Goal: Transaction & Acquisition: Purchase product/service

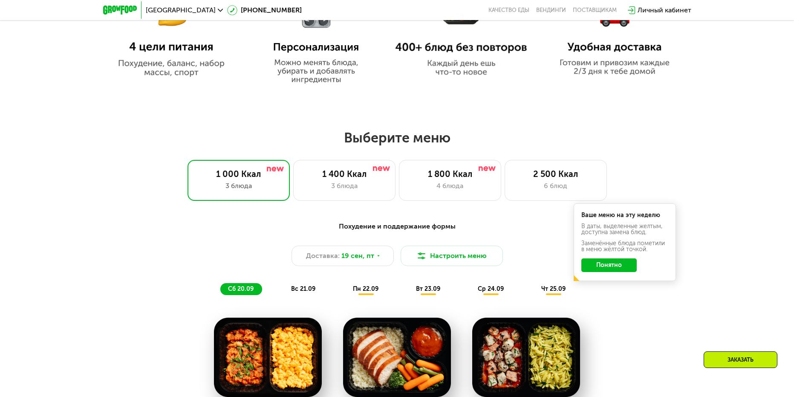
scroll to position [640, 0]
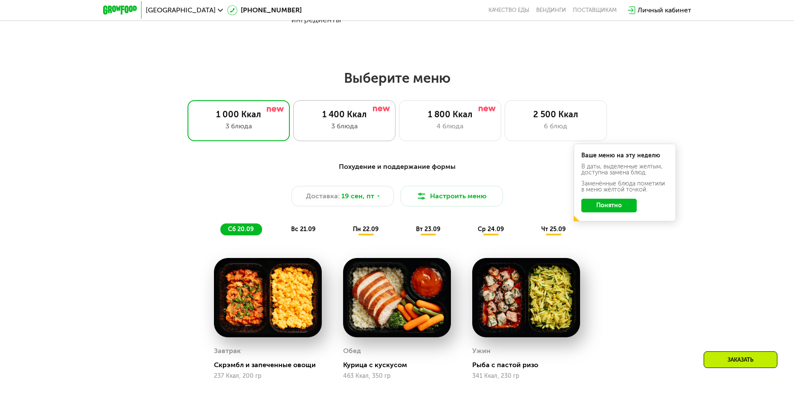
drag, startPoint x: 322, startPoint y: 113, endPoint x: 342, endPoint y: 125, distance: 23.0
click at [320, 113] on div "1 400 Ккал" at bounding box center [344, 114] width 84 height 10
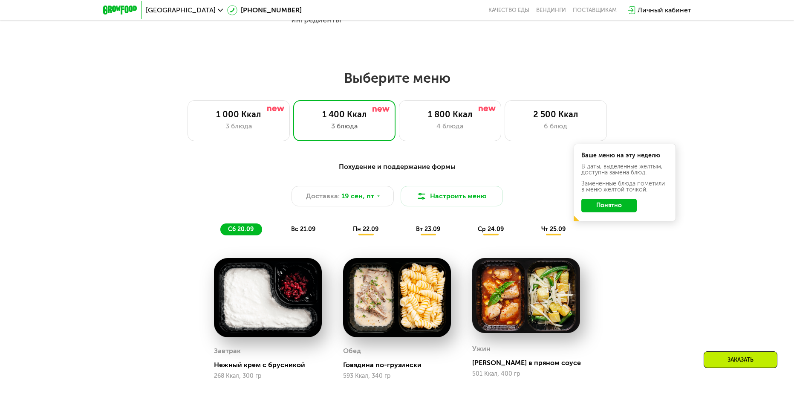
click at [609, 204] on button "Понятно" at bounding box center [609, 206] width 55 height 14
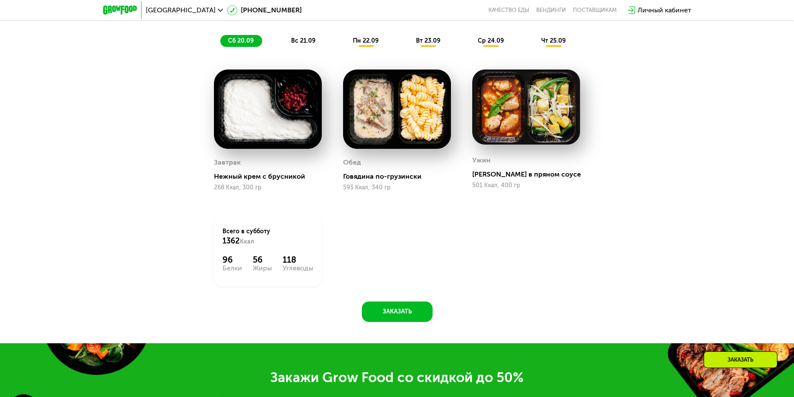
scroll to position [725, 0]
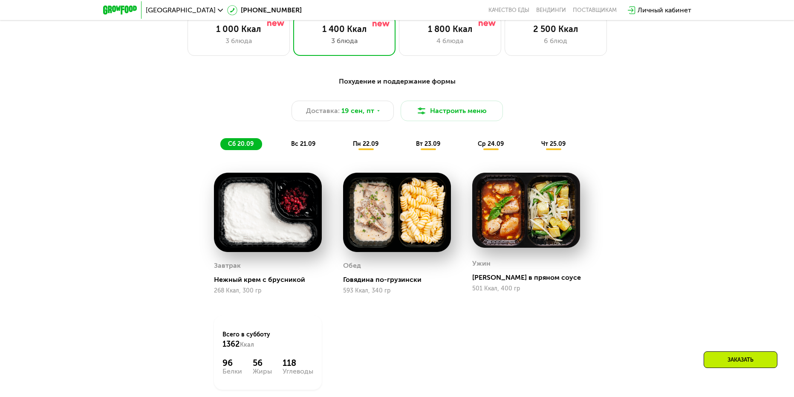
click at [267, 236] on img at bounding box center [268, 212] width 108 height 79
click at [429, 33] on div "1 800 Ккал" at bounding box center [450, 29] width 84 height 10
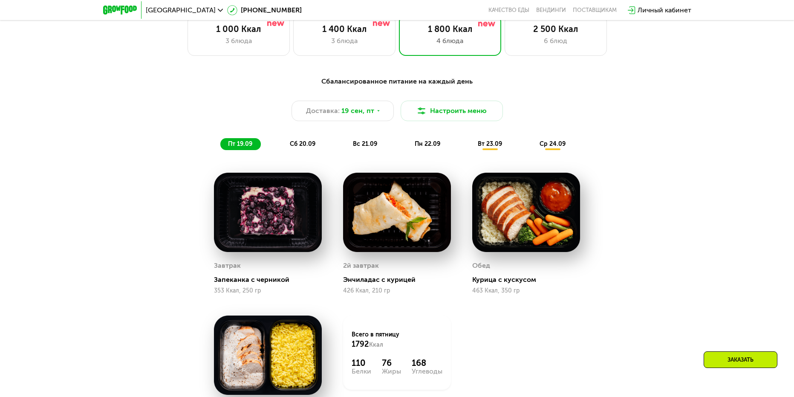
click at [324, 18] on div "Санкт-Петербург 8 (800) 555-21-78 Качество еды Вендинги поставщикам Личный каби…" at bounding box center [397, 10] width 597 height 19
click at [343, 41] on div "3 блюда" at bounding box center [344, 41] width 84 height 10
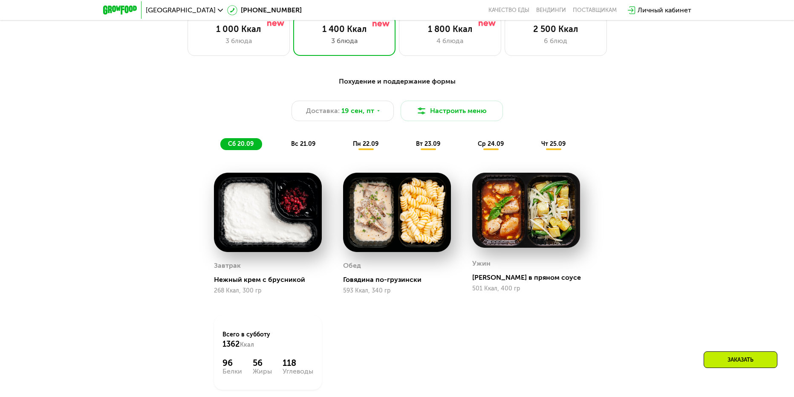
click at [425, 141] on div "вт 23.09" at bounding box center [429, 144] width 41 height 12
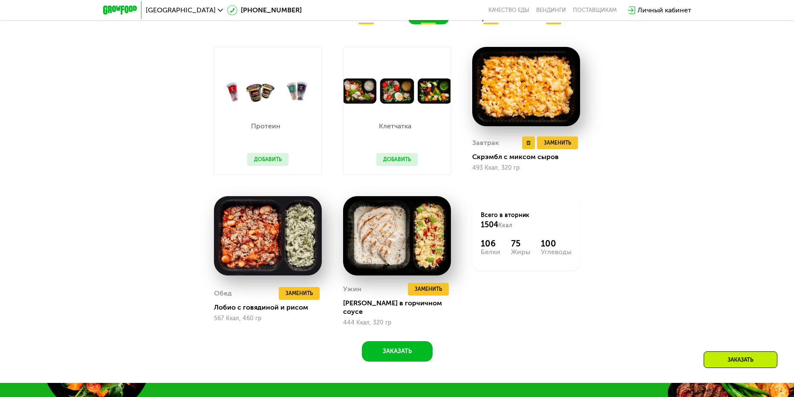
scroll to position [853, 0]
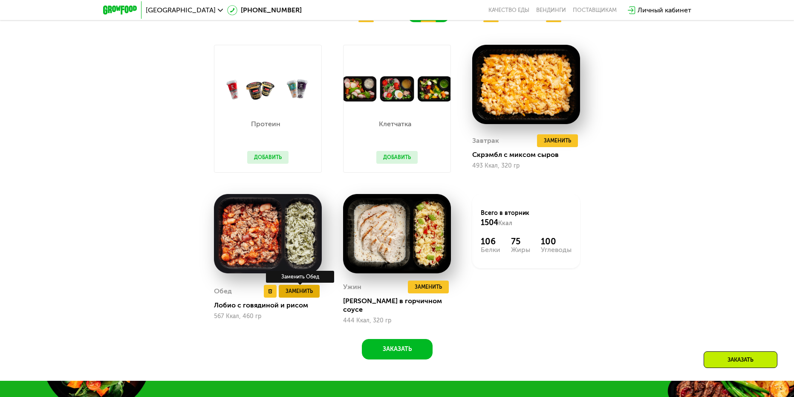
click at [305, 292] on span "Заменить" at bounding box center [299, 291] width 27 height 9
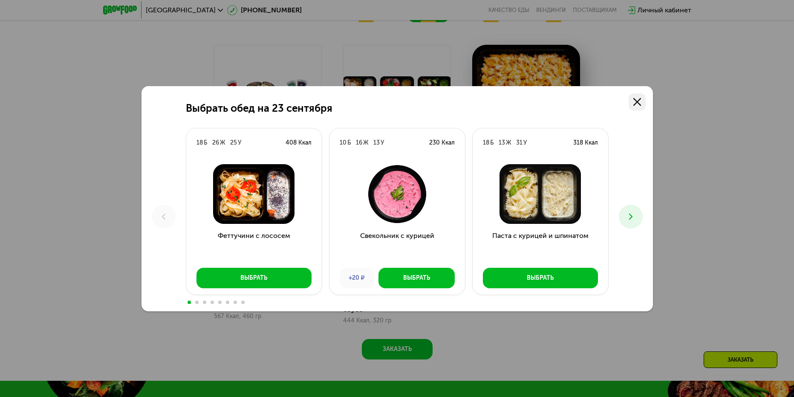
click at [635, 99] on use at bounding box center [638, 102] width 8 height 8
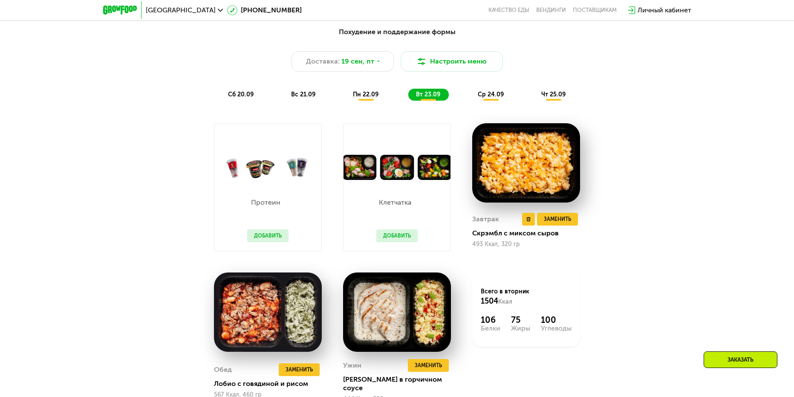
scroll to position [725, 0]
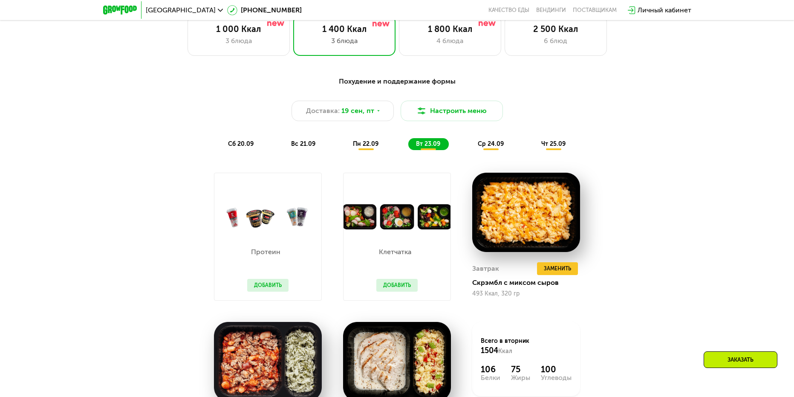
click at [365, 146] on span "пн 22.09" at bounding box center [366, 143] width 26 height 7
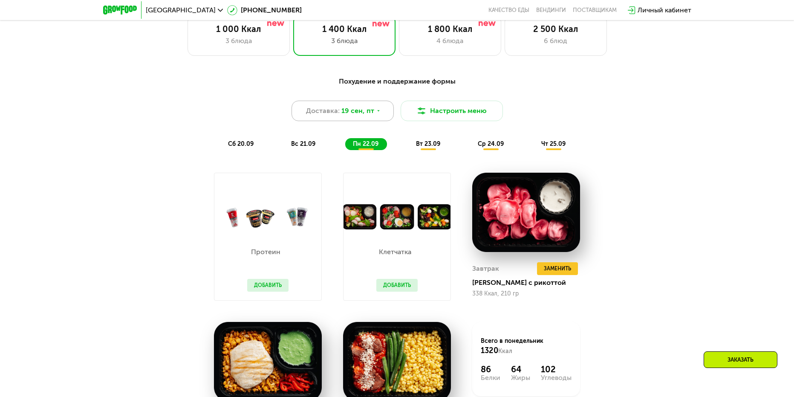
click at [371, 111] on span "19 сен, пт" at bounding box center [358, 111] width 33 height 10
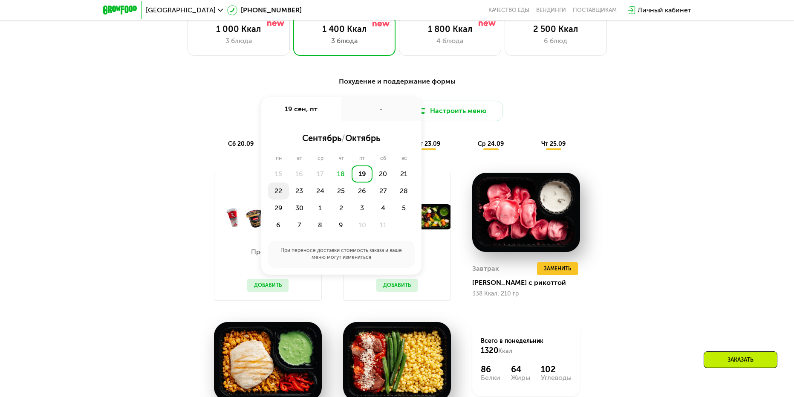
click at [279, 188] on div "22" at bounding box center [278, 191] width 21 height 17
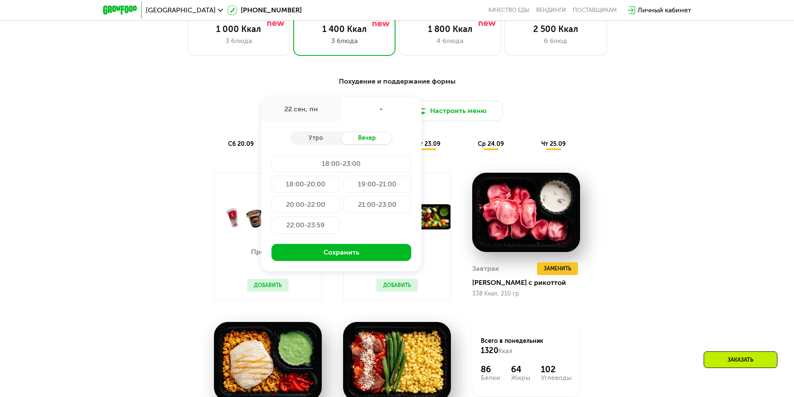
click at [319, 212] on div "20:00-22:00" at bounding box center [306, 204] width 68 height 17
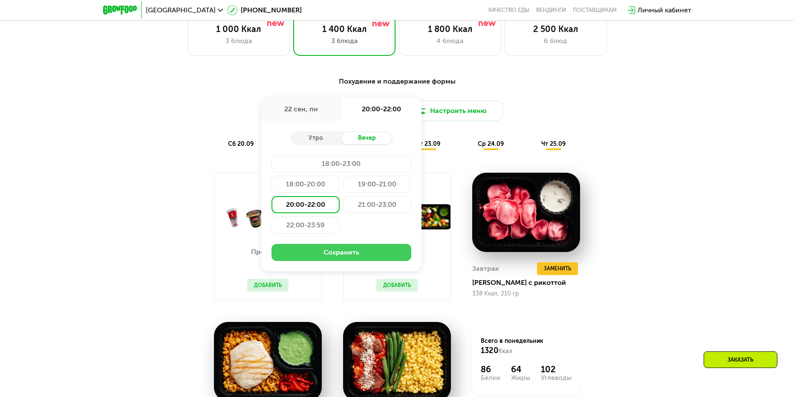
click at [340, 261] on button "Сохранить" at bounding box center [342, 252] width 140 height 17
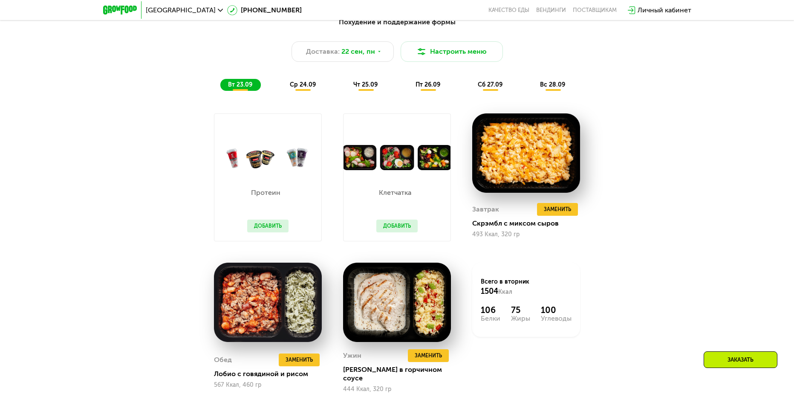
scroll to position [810, 0]
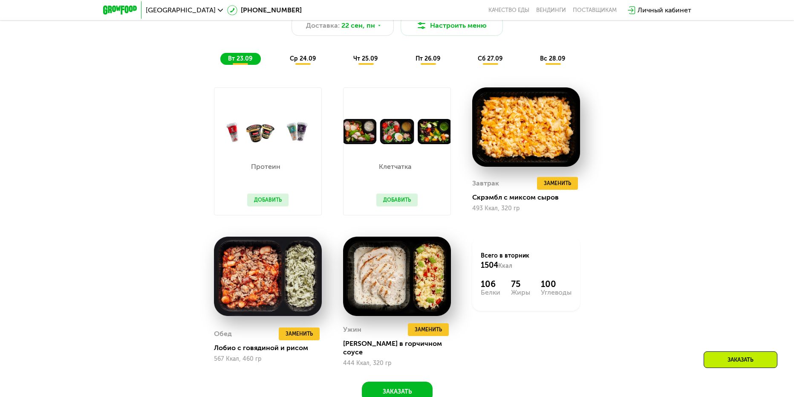
click at [299, 61] on span "ср 24.09" at bounding box center [303, 58] width 26 height 7
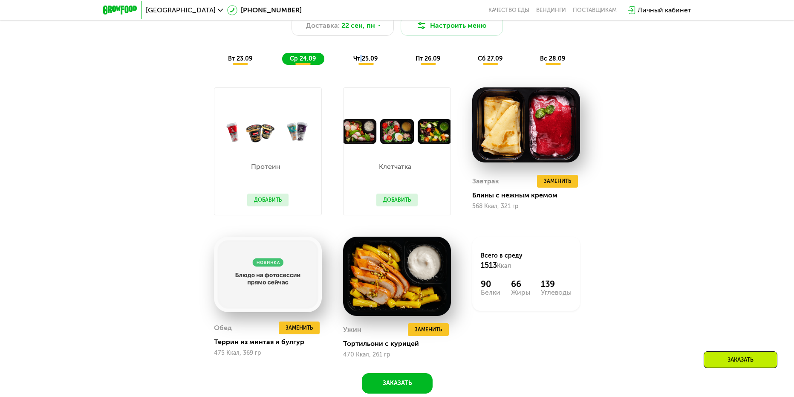
click at [361, 61] on span "чт 25.09" at bounding box center [366, 58] width 24 height 7
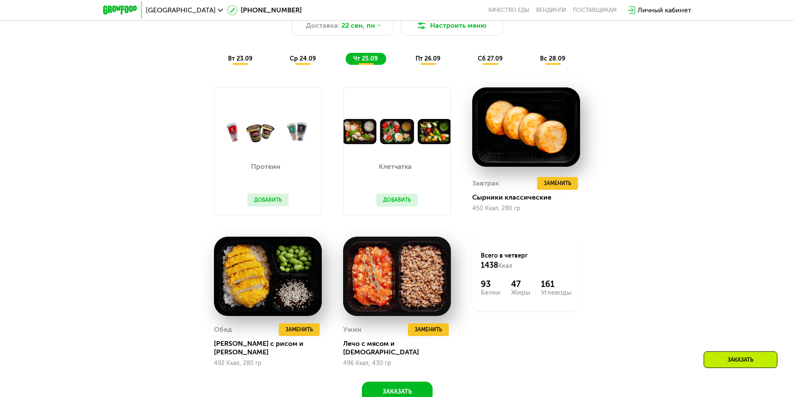
click at [434, 60] on span "пт 26.09" at bounding box center [428, 58] width 25 height 7
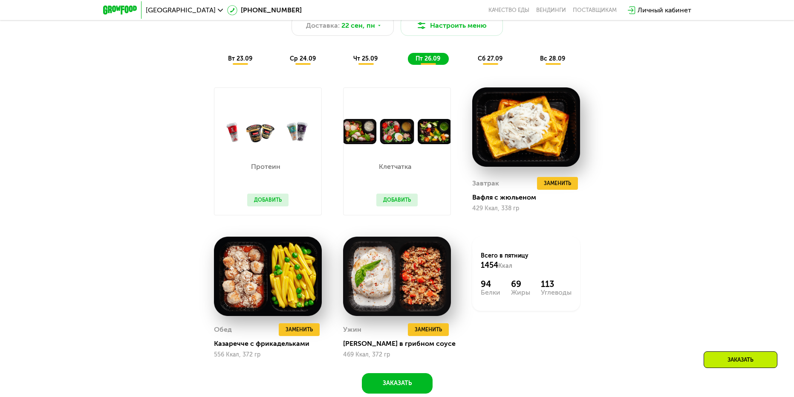
click at [498, 57] on div "сб 27.09" at bounding box center [490, 59] width 41 height 12
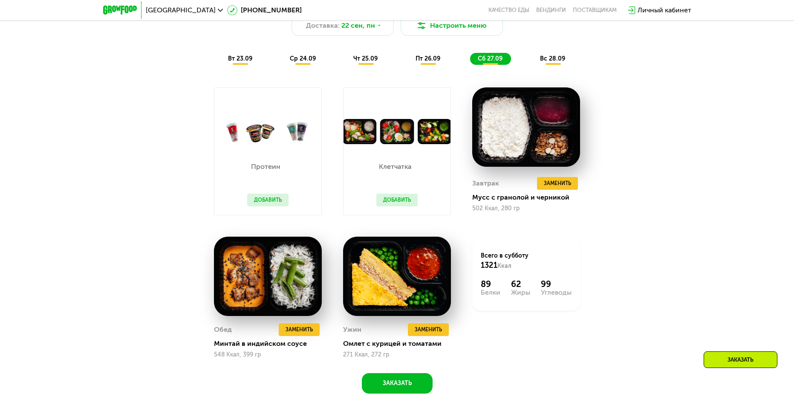
click at [420, 54] on div "Похудение и поддержание формы Доставка: 22 сен, пн Настроить меню вт 23.09 ср 2…" at bounding box center [397, 28] width 505 height 74
click at [426, 61] on span "пт 26.09" at bounding box center [428, 58] width 25 height 7
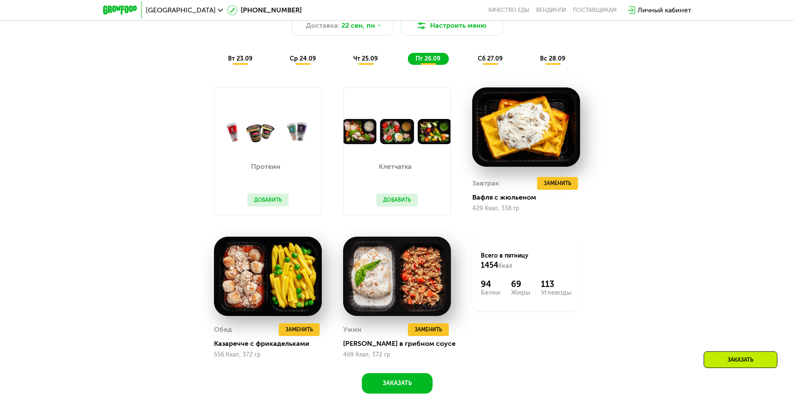
click at [493, 62] on span "сб 27.09" at bounding box center [490, 58] width 25 height 7
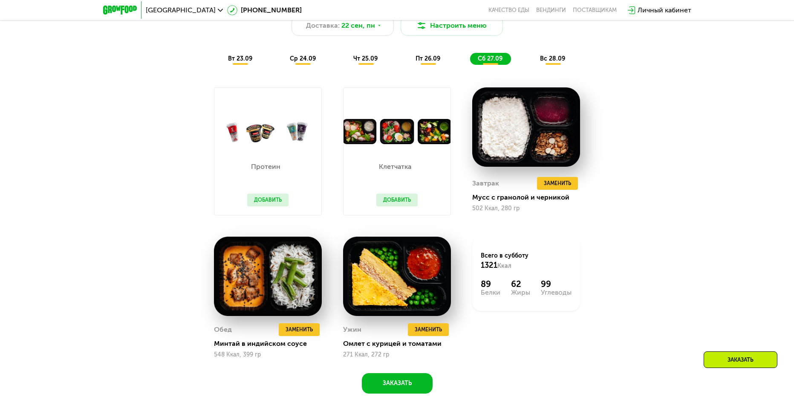
click at [550, 62] on span "вс 28.09" at bounding box center [552, 58] width 25 height 7
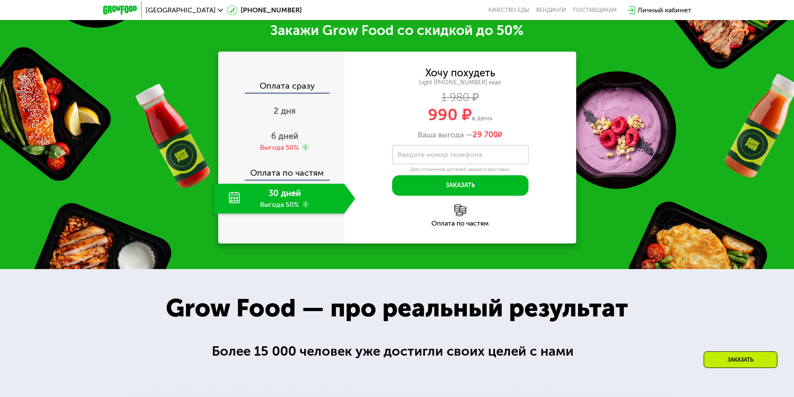
scroll to position [1194, 0]
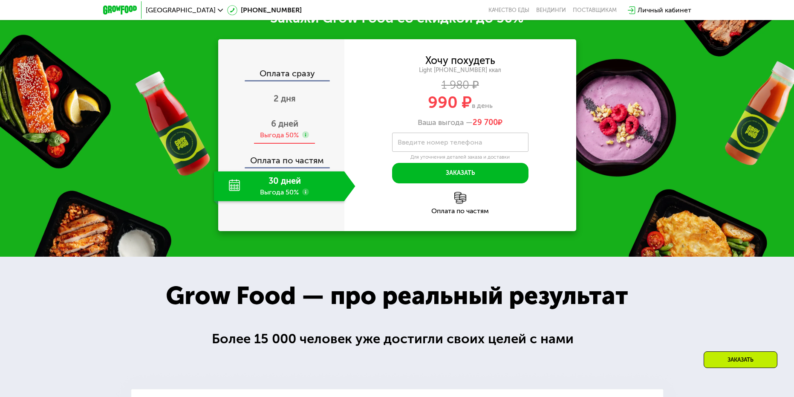
click at [295, 129] on span "6 дней" at bounding box center [284, 124] width 27 height 10
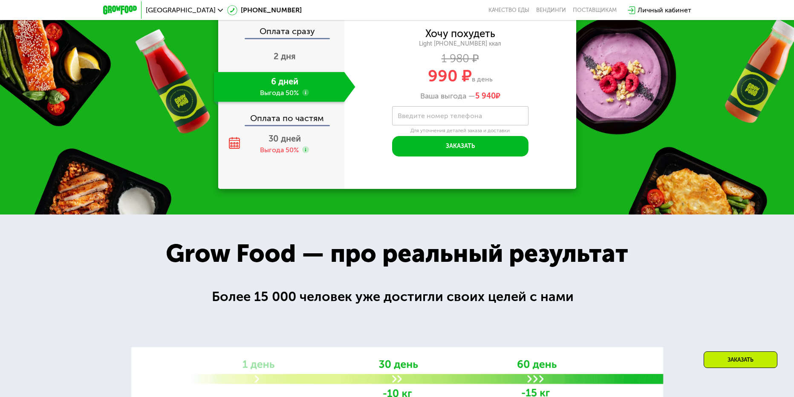
scroll to position [1237, 0]
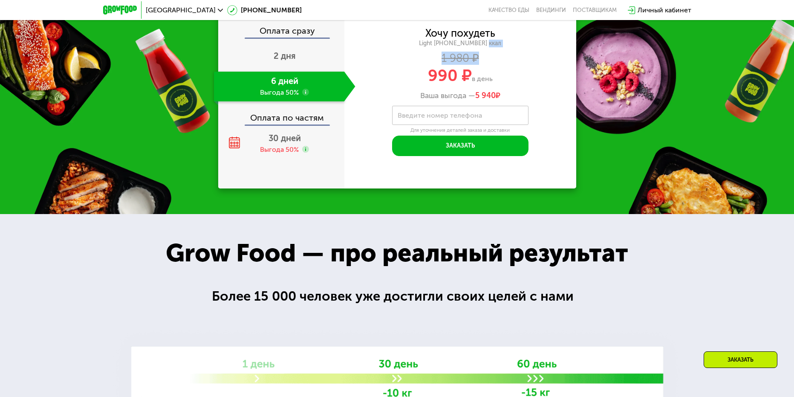
click at [525, 97] on div "Хочу похудеть Light 1400 ~1400 ккал 1 980 ₽ 990 ₽ в день Ваша выгода — 5 940 ₽" at bounding box center [461, 65] width 232 height 72
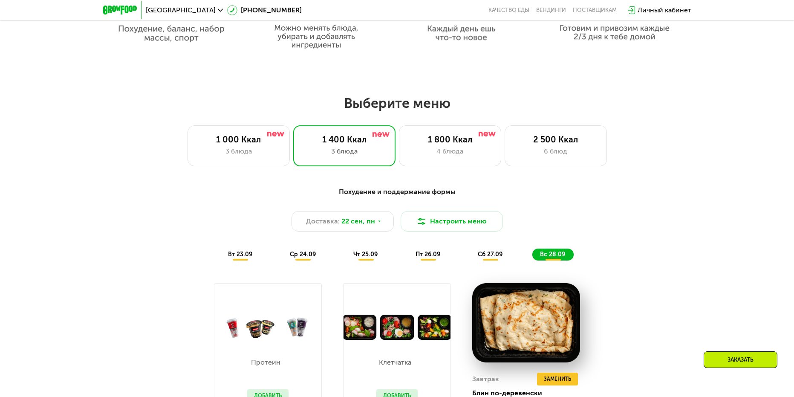
scroll to position [597, 0]
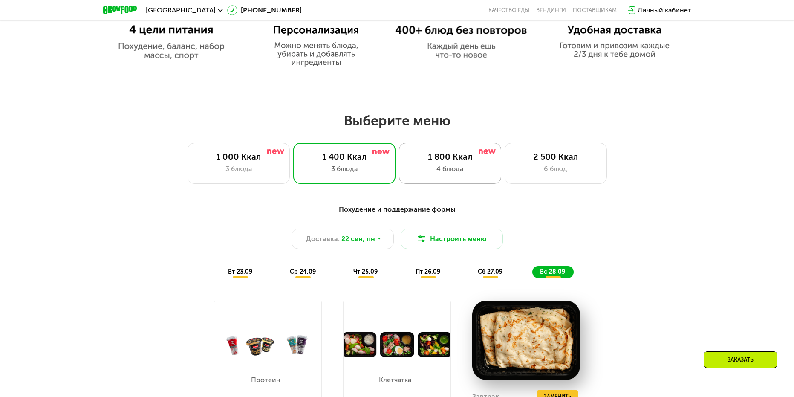
drag, startPoint x: 444, startPoint y: 148, endPoint x: 451, endPoint y: 158, distance: 11.9
click at [443, 148] on div "1 800 Ккал 4 блюда" at bounding box center [450, 163] width 102 height 41
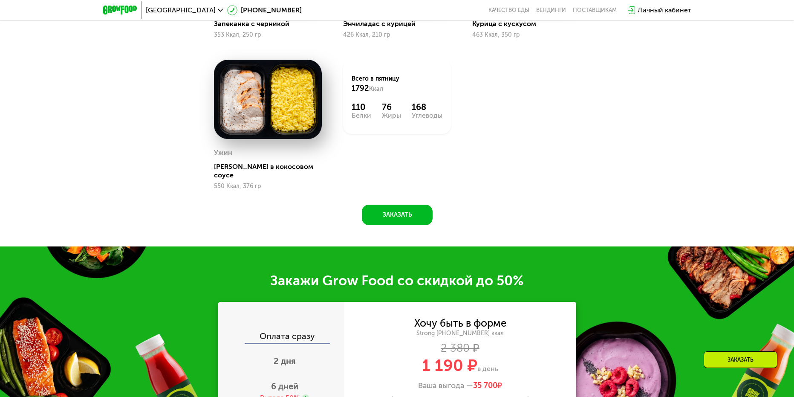
scroll to position [1151, 0]
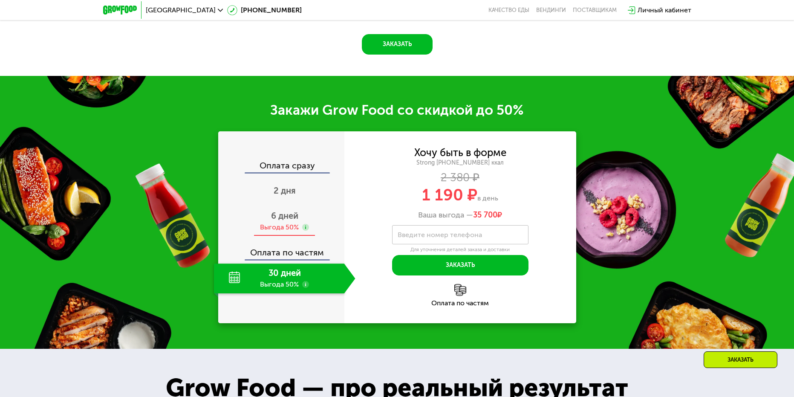
drag, startPoint x: 287, startPoint y: 217, endPoint x: 314, endPoint y: 219, distance: 27.4
click at [286, 217] on div "6 дней Выгода 50%" at bounding box center [285, 221] width 142 height 30
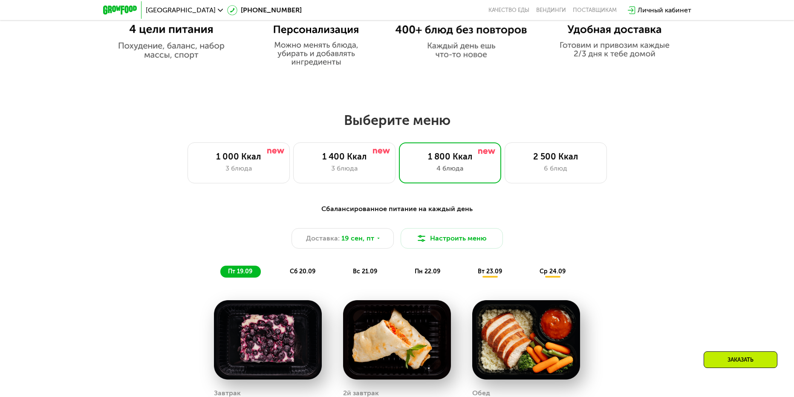
scroll to position [597, 0]
click at [358, 177] on div "1 400 Ккал 3 блюда" at bounding box center [344, 163] width 102 height 41
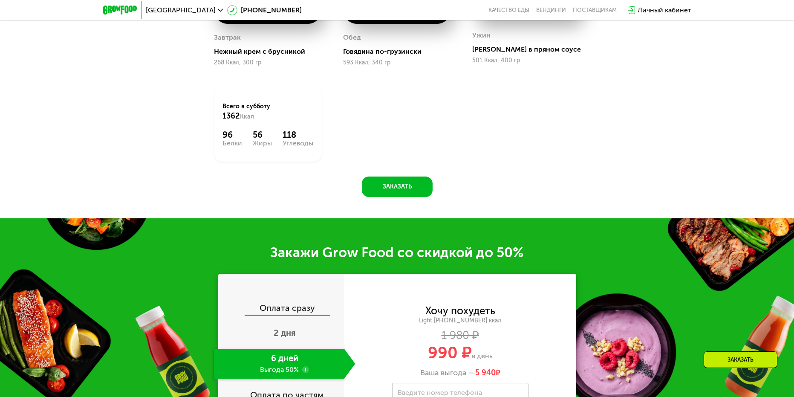
scroll to position [1237, 0]
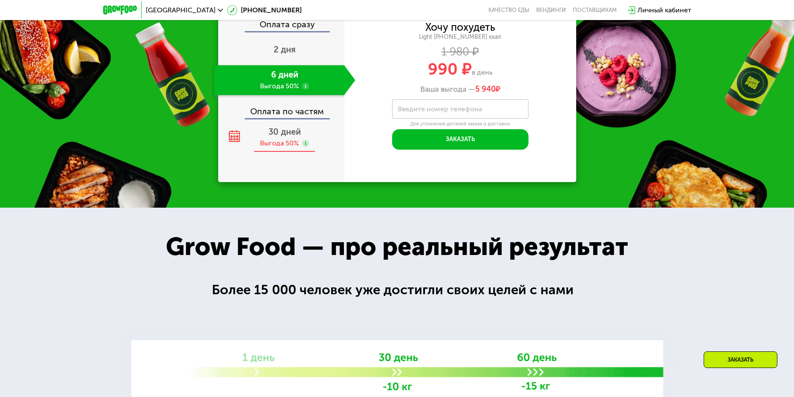
click at [277, 135] on span "30 дней" at bounding box center [285, 132] width 32 height 10
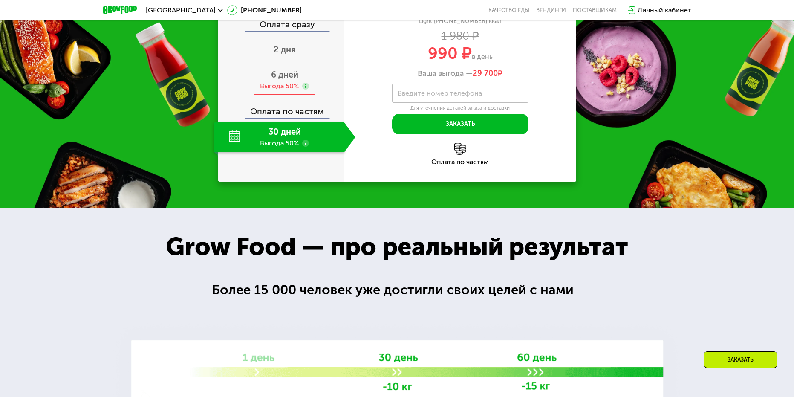
click at [282, 72] on span "6 дней" at bounding box center [284, 75] width 27 height 10
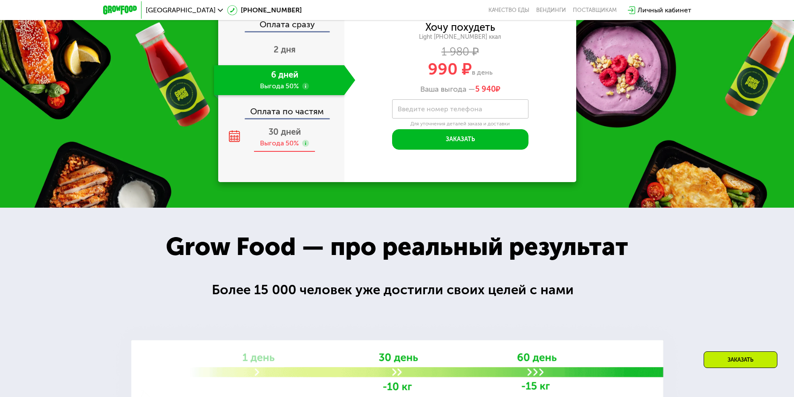
click at [289, 137] on span "30 дней" at bounding box center [285, 132] width 32 height 10
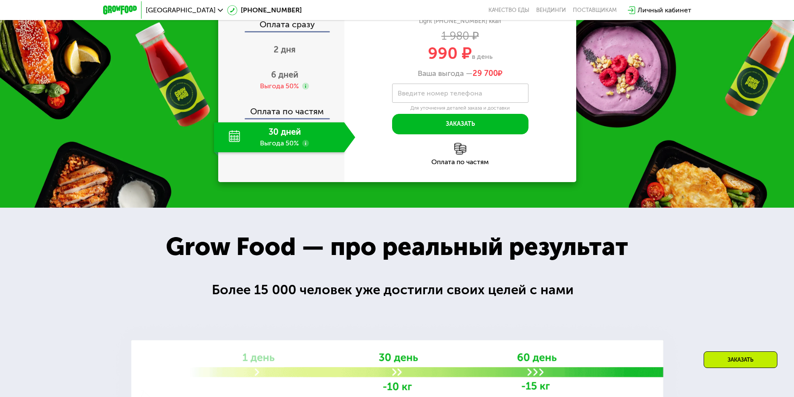
scroll to position [1066, 0]
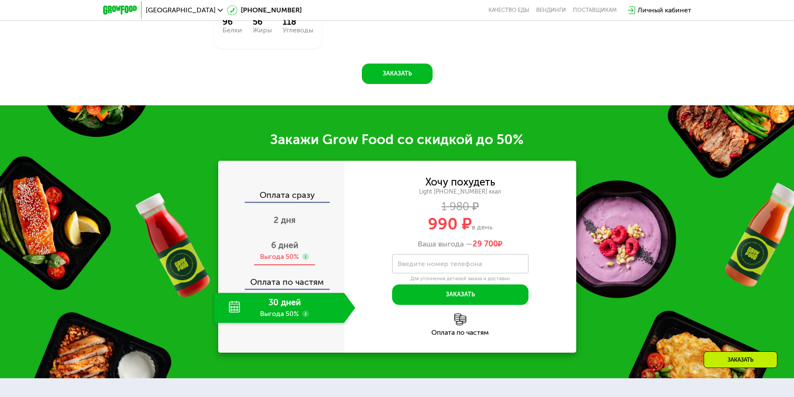
click at [282, 261] on div "Выгода 50%" at bounding box center [279, 256] width 39 height 9
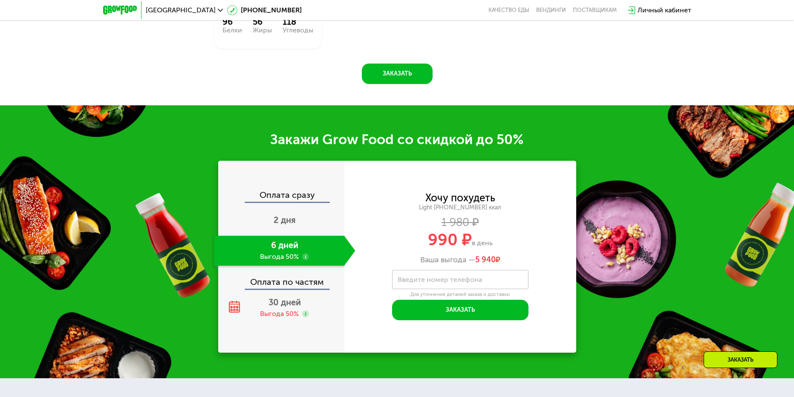
click at [478, 282] on label "Введите номер телефона" at bounding box center [440, 279] width 84 height 5
click at [478, 285] on input "Введите номер телефона" at bounding box center [460, 279] width 136 height 19
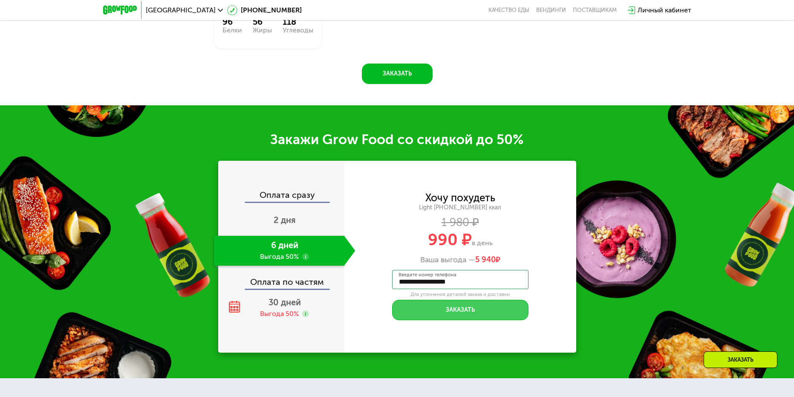
type input "**********"
click at [470, 317] on button "Заказать" at bounding box center [460, 310] width 136 height 20
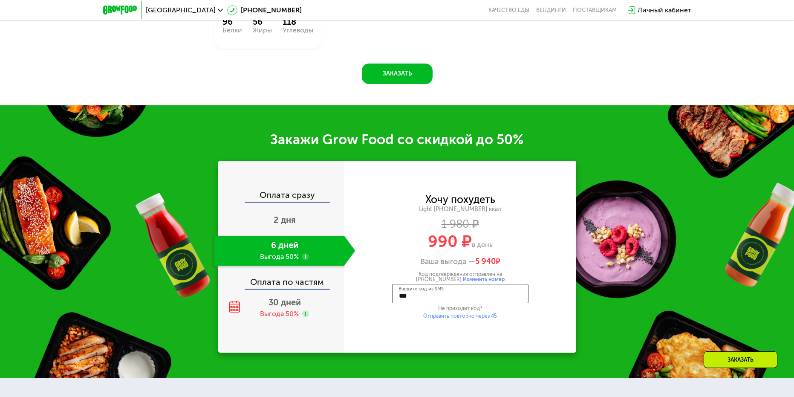
type input "****"
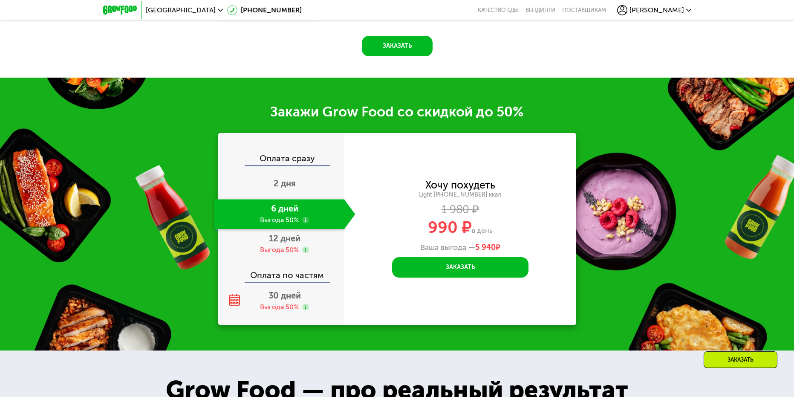
scroll to position [1038, 0]
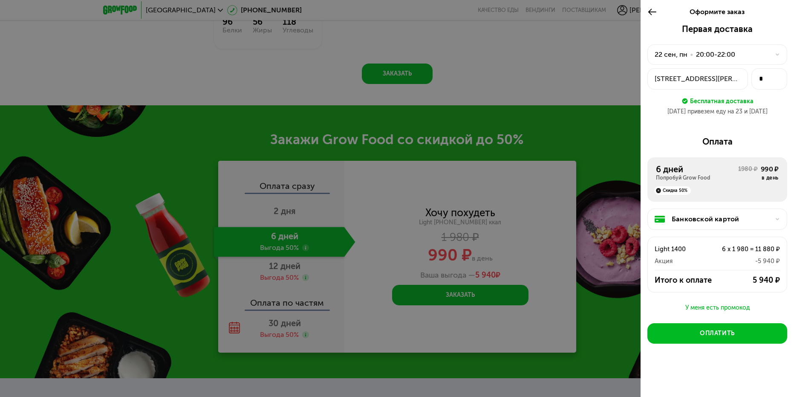
click at [721, 52] on div "20:00-22:00" at bounding box center [715, 54] width 39 height 10
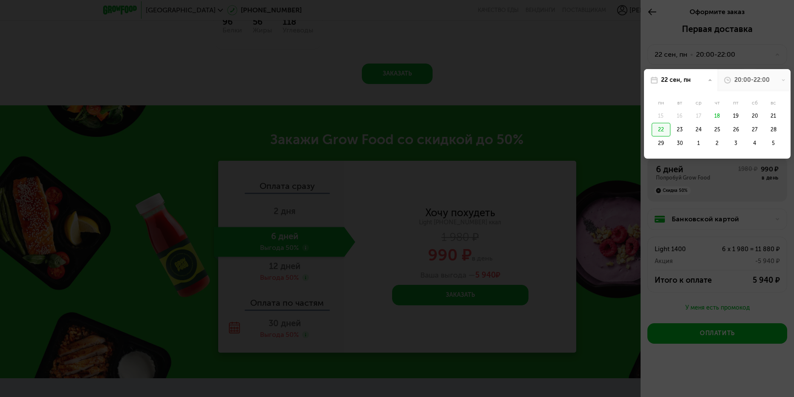
click at [663, 132] on div "22" at bounding box center [661, 130] width 19 height 14
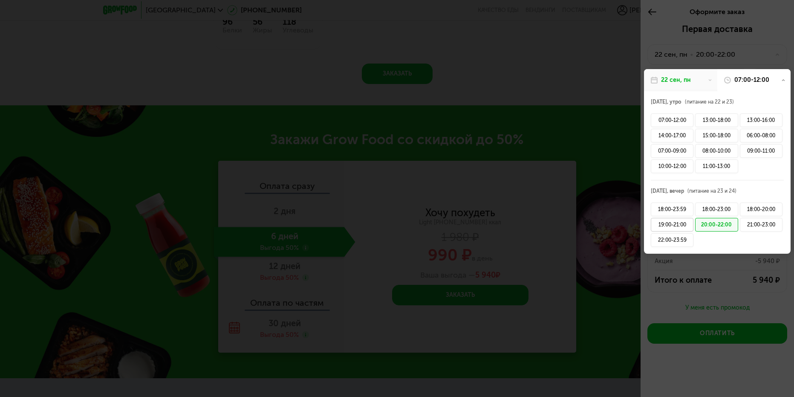
click at [670, 223] on div "19:00-21:00" at bounding box center [672, 225] width 43 height 14
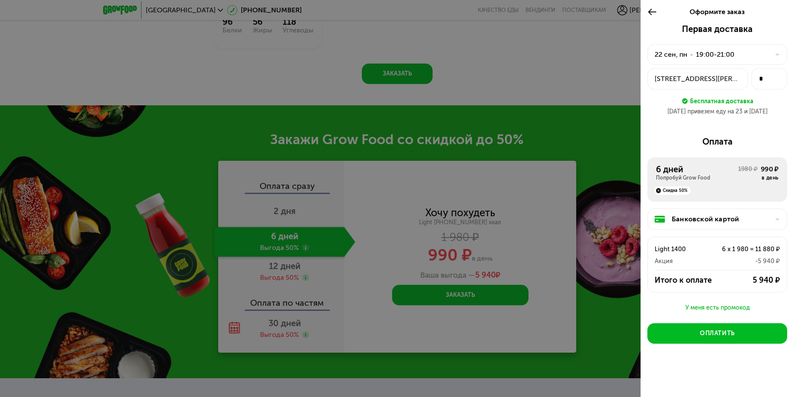
click at [746, 304] on div "У меня есть промокод" at bounding box center [718, 308] width 140 height 10
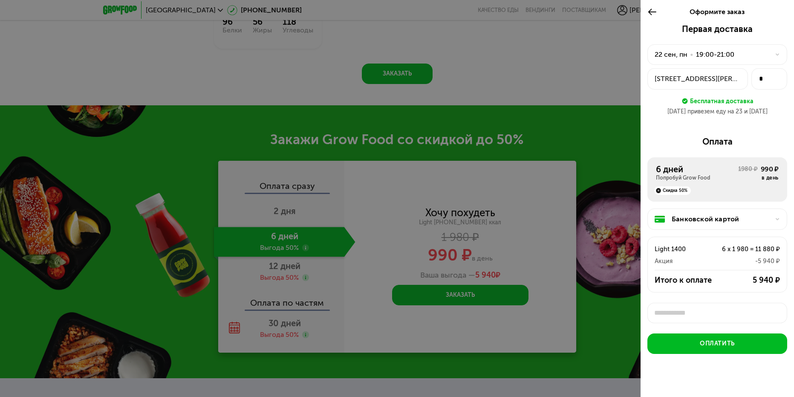
scroll to position [3, 0]
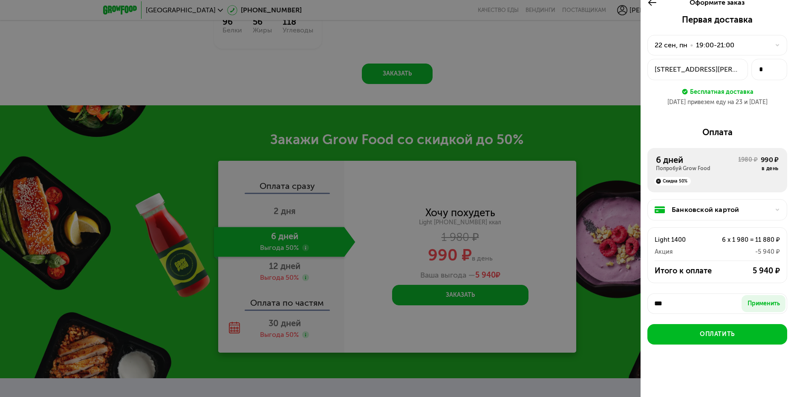
type input "***"
click at [728, 171] on div "Попробуй Grow Food" at bounding box center [697, 168] width 82 height 7
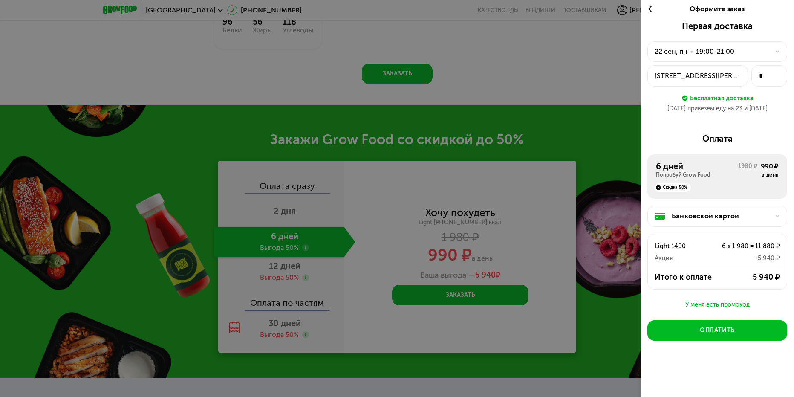
click at [727, 174] on div "Попробуй Grow Food" at bounding box center [697, 174] width 82 height 7
click at [645, 8] on div "Оформите заказ" at bounding box center [718, 9] width 154 height 24
click at [656, 8] on icon at bounding box center [653, 9] width 10 height 10
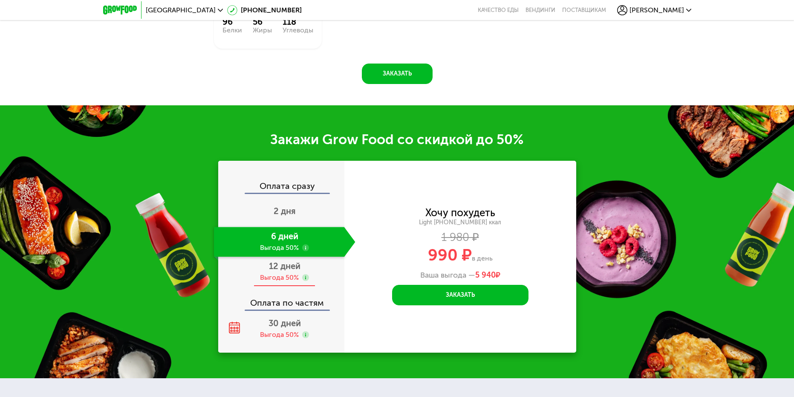
click at [290, 278] on div "Выгода 50%" at bounding box center [279, 277] width 39 height 9
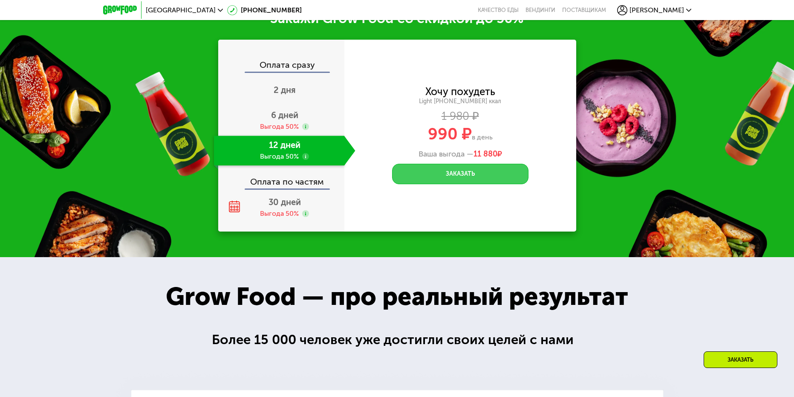
scroll to position [1092, 0]
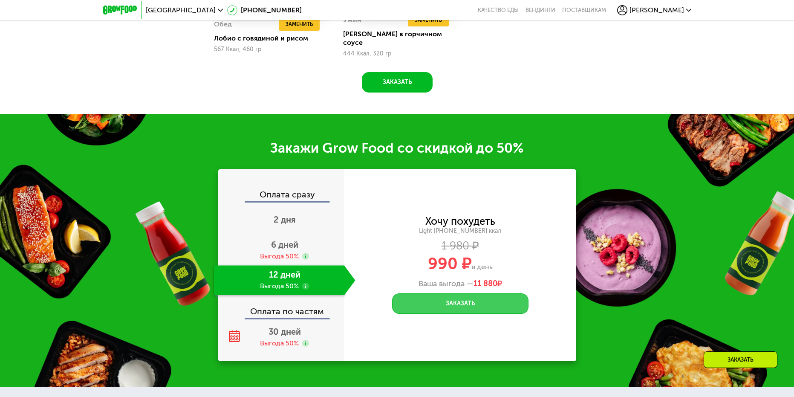
click at [473, 298] on button "Заказать" at bounding box center [460, 303] width 136 height 20
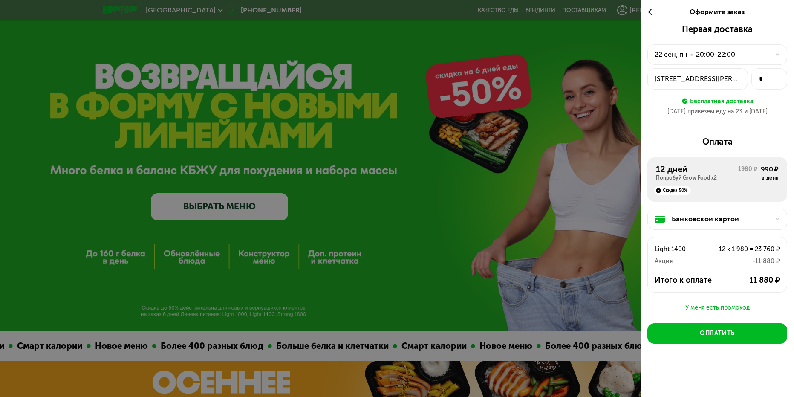
click at [728, 308] on div "У меня есть промокод" at bounding box center [718, 308] width 140 height 10
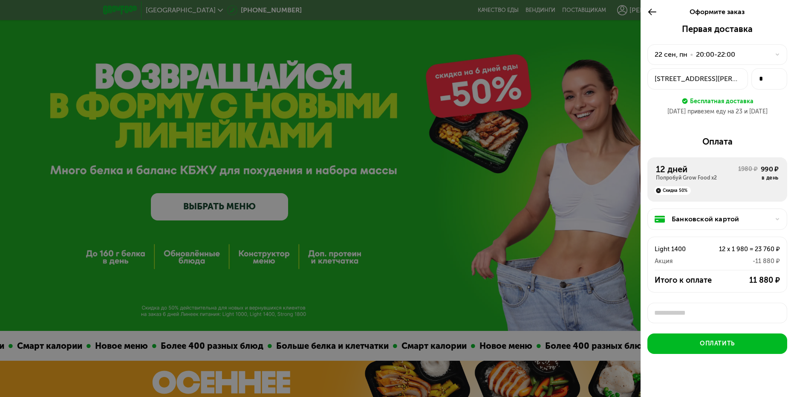
scroll to position [3, 0]
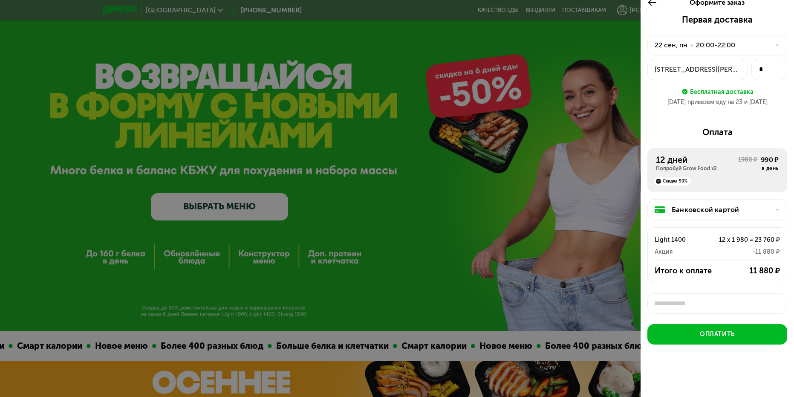
click at [720, 306] on input "text" at bounding box center [718, 303] width 140 height 20
type input "**********"
click at [744, 299] on button "Применить" at bounding box center [764, 303] width 44 height 17
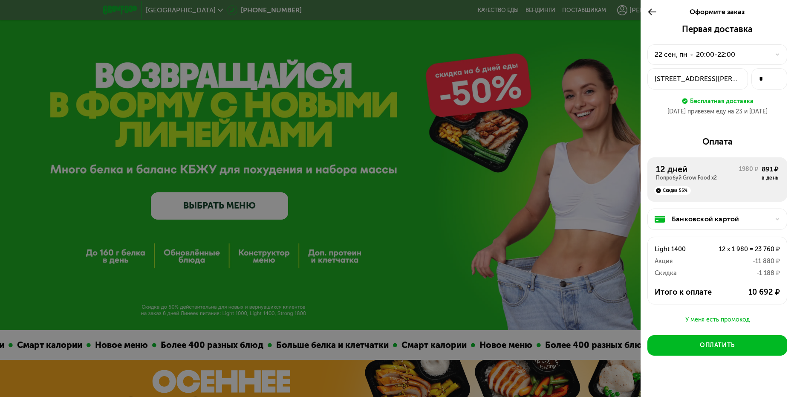
scroll to position [0, 0]
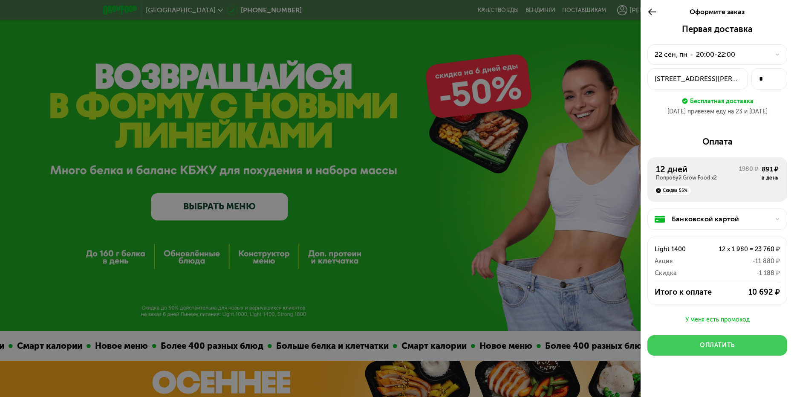
click at [734, 346] on button "Оплатить" at bounding box center [718, 345] width 140 height 20
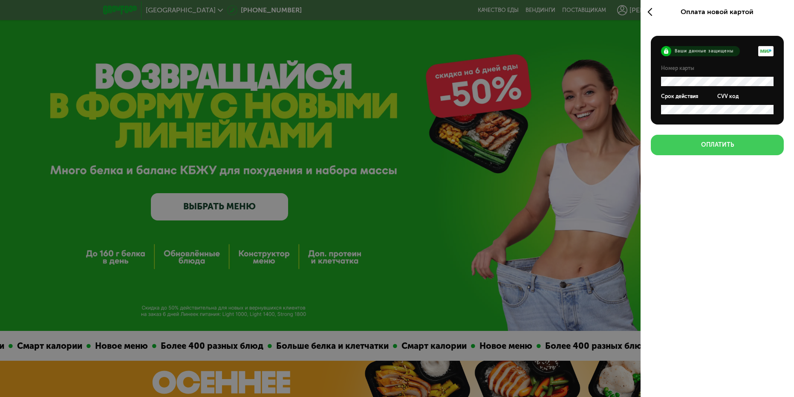
click at [729, 145] on div "Оплатить" at bounding box center [718, 145] width 33 height 9
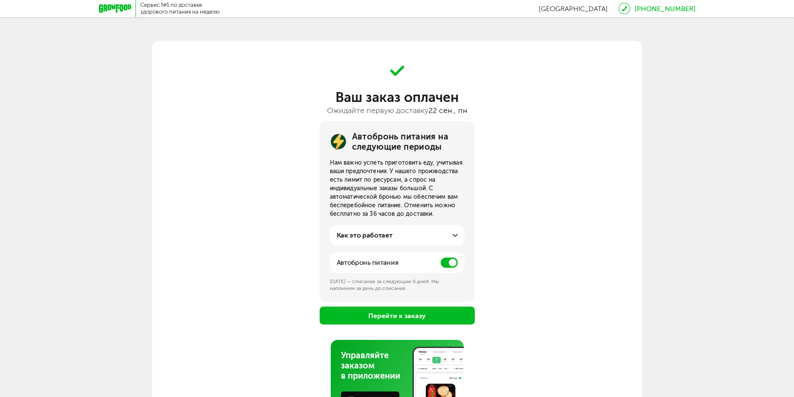
click at [415, 238] on div "Как это работает" at bounding box center [397, 235] width 121 height 10
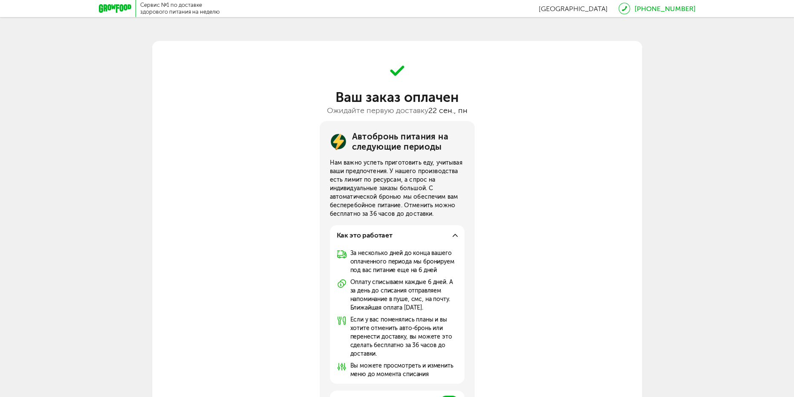
click at [454, 236] on use at bounding box center [455, 235] width 5 height 3
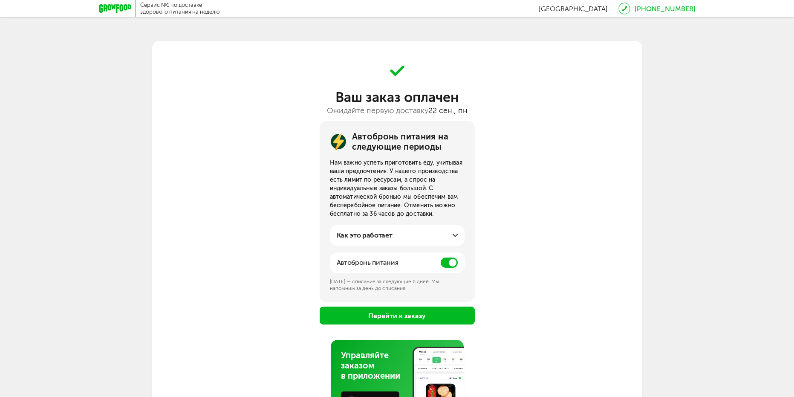
click at [450, 264] on span at bounding box center [449, 263] width 17 height 10
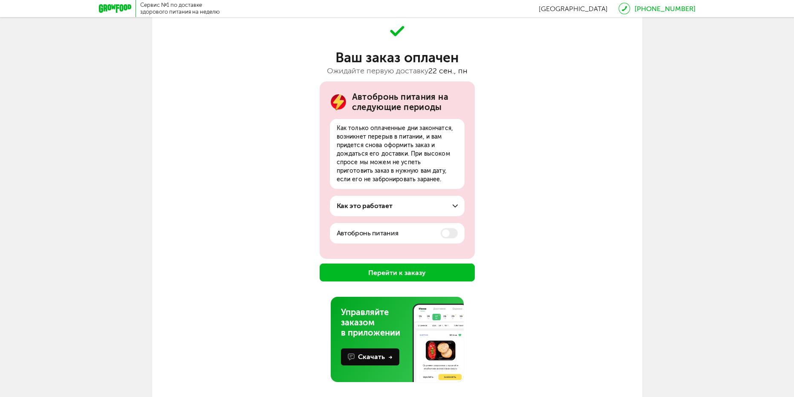
scroll to position [47, 0]
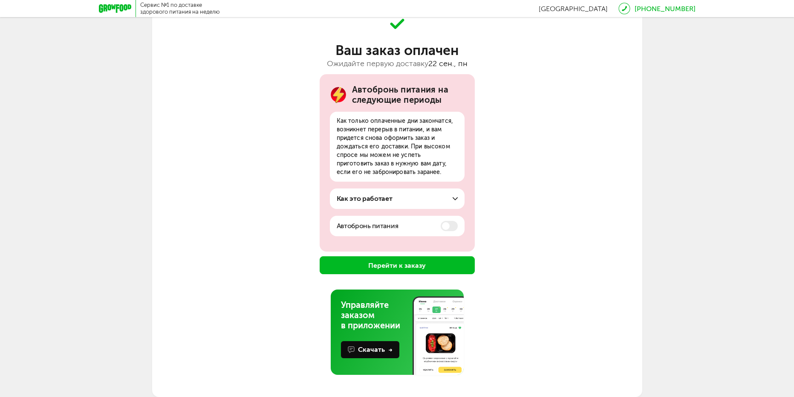
click at [444, 271] on button "Перейти к заказу" at bounding box center [397, 265] width 155 height 18
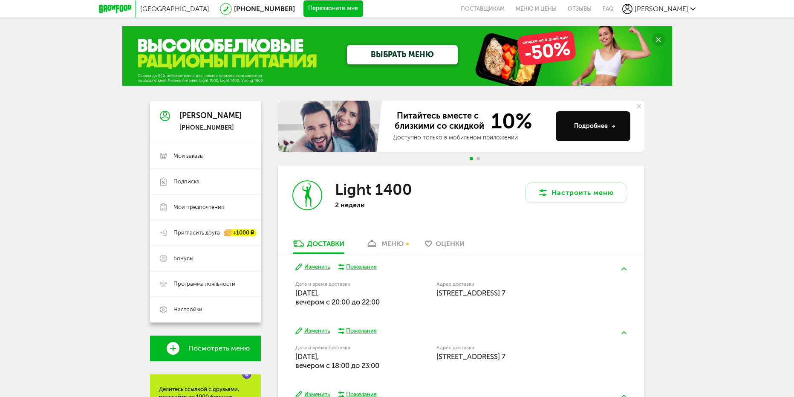
click at [641, 108] on use at bounding box center [639, 106] width 4 height 4
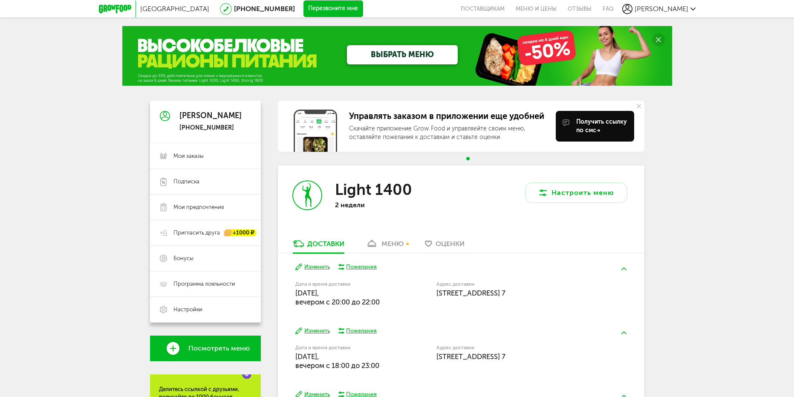
click at [393, 246] on div "меню" at bounding box center [393, 244] width 22 height 8
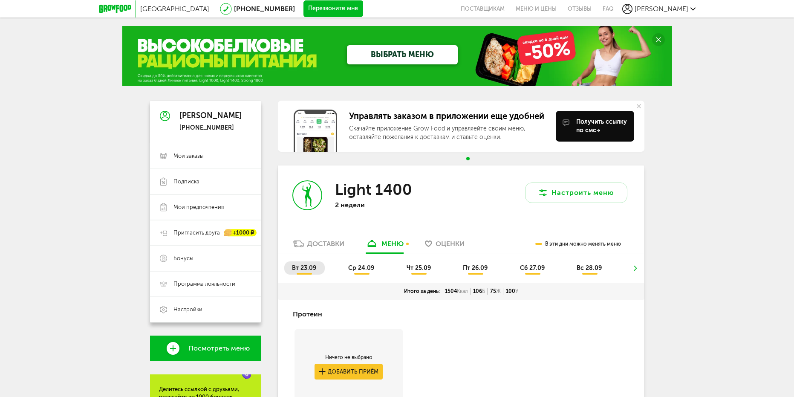
click at [362, 264] on span "ср 24.09" at bounding box center [361, 267] width 26 height 7
click at [311, 270] on span "вт 23.09" at bounding box center [304, 267] width 24 height 7
click at [424, 267] on span "чт 25.09" at bounding box center [419, 267] width 24 height 7
click at [475, 275] on ul "вт 23.09 ср 24.09 чт 25.09 пт 26.09 сб 27.09 вс 28.09" at bounding box center [461, 271] width 354 height 21
click at [469, 266] on span "пт 26.09" at bounding box center [475, 267] width 25 height 7
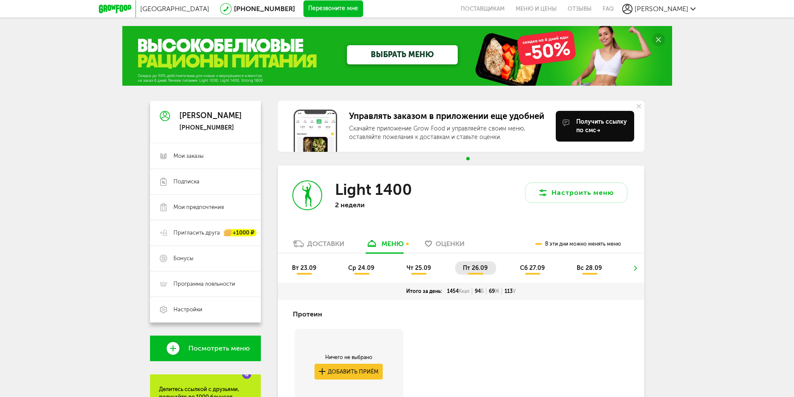
click at [548, 271] on li "сб 27.09" at bounding box center [533, 267] width 41 height 13
click at [588, 268] on span "вс 28.09" at bounding box center [589, 267] width 25 height 7
click at [635, 266] on icon at bounding box center [635, 268] width 6 height 5
click at [637, 267] on ul "вт 23.09 ср 24.09 чт 25.09 пт 26.09 сб 27.09 вс 28.09" at bounding box center [461, 271] width 354 height 21
click at [635, 268] on ul "вт 23.09 ср 24.09 чт 25.09 пт 26.09 сб 27.09 вс 28.09" at bounding box center [461, 271] width 354 height 21
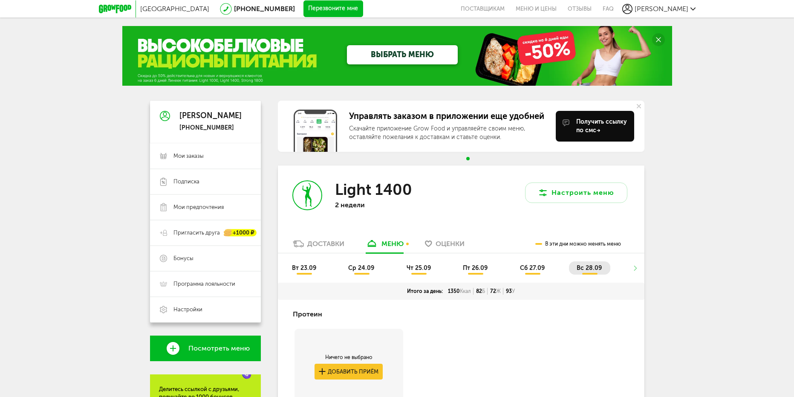
click at [332, 244] on div "Доставки" at bounding box center [325, 244] width 37 height 8
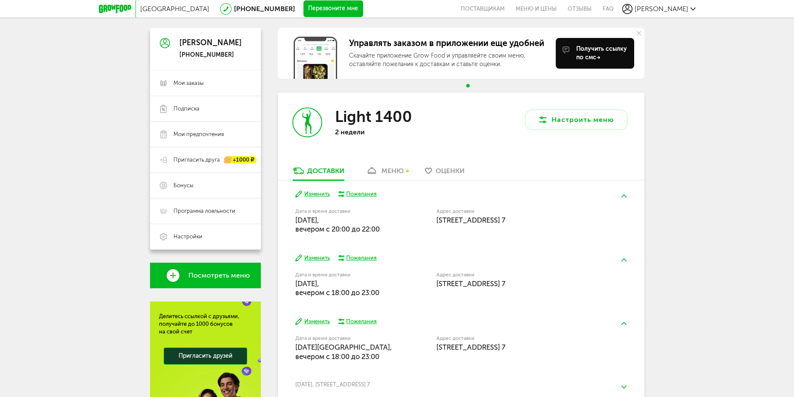
scroll to position [164, 0]
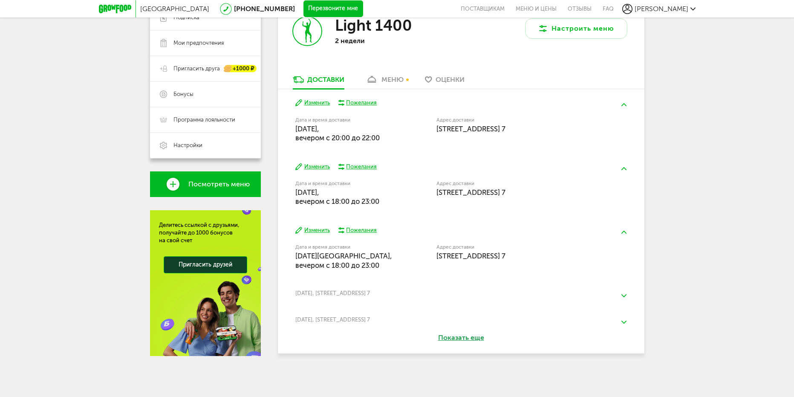
click at [320, 164] on button "Изменить" at bounding box center [313, 167] width 35 height 8
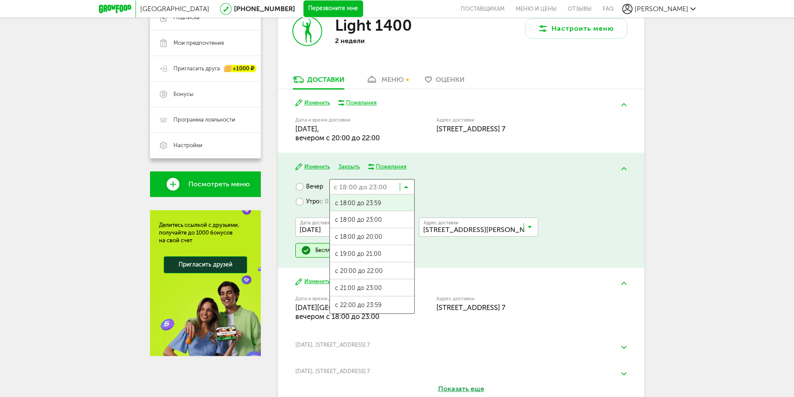
click at [407, 183] on input "Search for option" at bounding box center [372, 186] width 85 height 14
click at [386, 254] on span "с 19:00 до 21:00" at bounding box center [372, 254] width 84 height 18
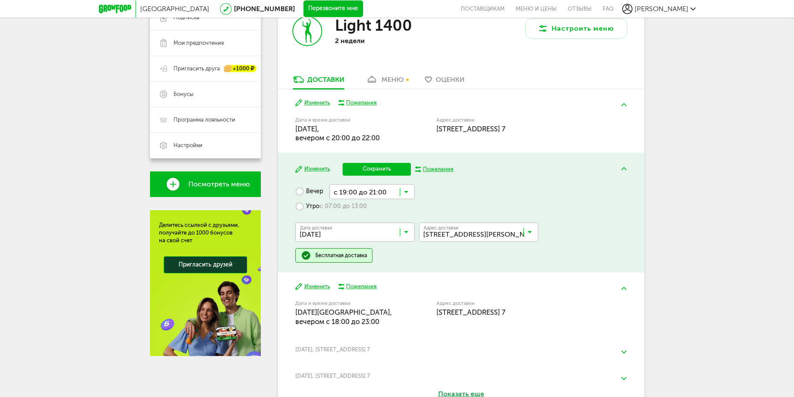
click at [388, 168] on button "Сохранить" at bounding box center [377, 169] width 68 height 13
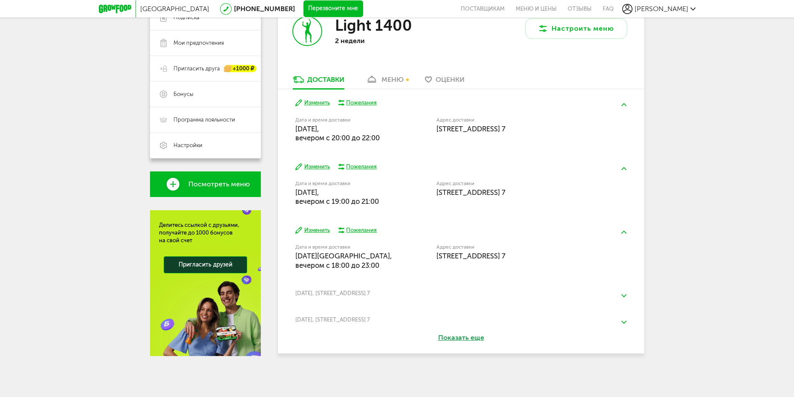
click at [312, 104] on button "Изменить" at bounding box center [313, 103] width 35 height 8
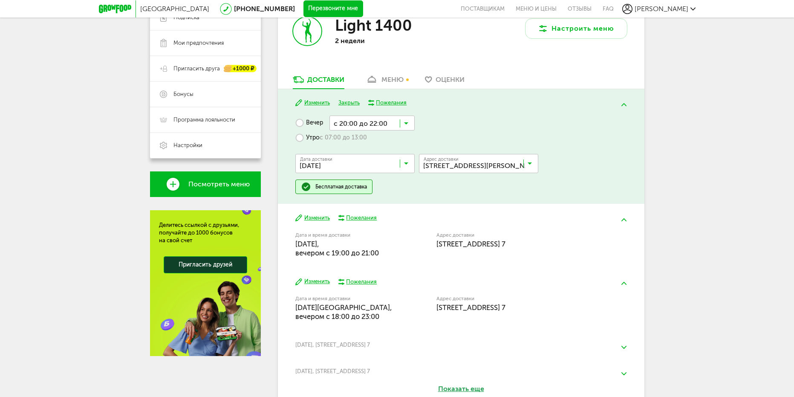
click at [397, 122] on input "Search for option" at bounding box center [372, 123] width 85 height 14
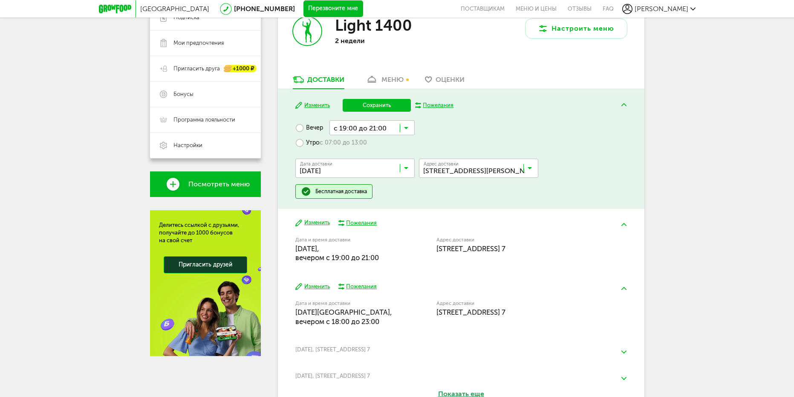
click at [388, 191] on span "с 19:00 до 21:00" at bounding box center [372, 195] width 84 height 18
click at [371, 103] on button "Сохранить" at bounding box center [377, 105] width 68 height 13
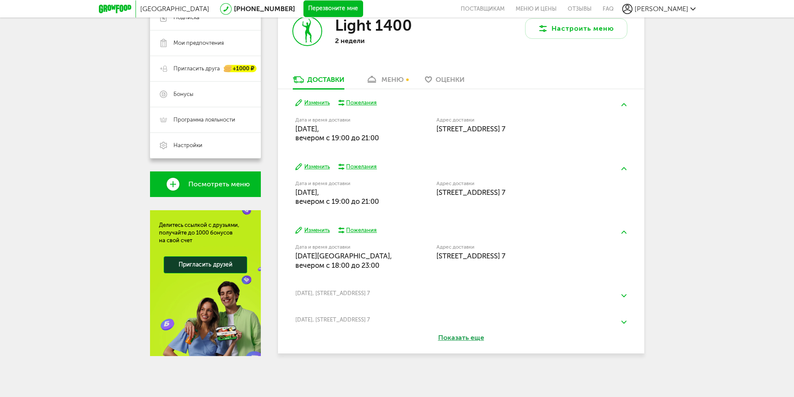
click at [464, 342] on button "Показать еще" at bounding box center [462, 338] width 96 height 10
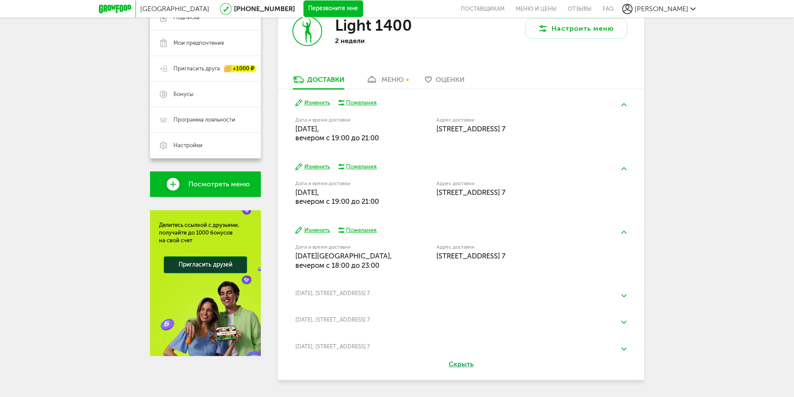
click at [311, 229] on button "Изменить" at bounding box center [313, 230] width 35 height 8
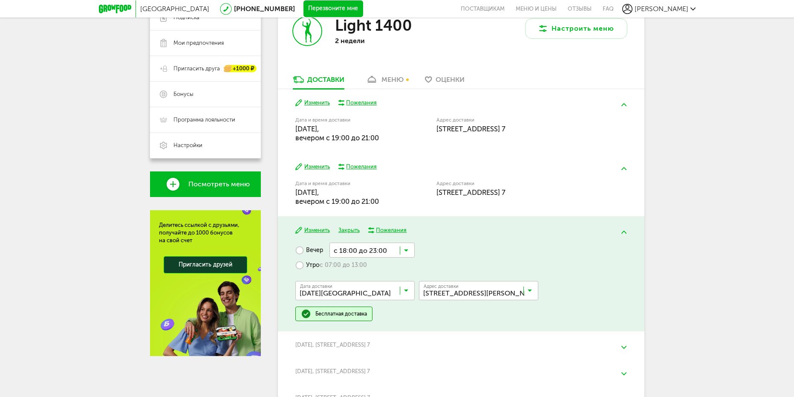
click at [385, 247] on input "Search for option" at bounding box center [372, 250] width 85 height 14
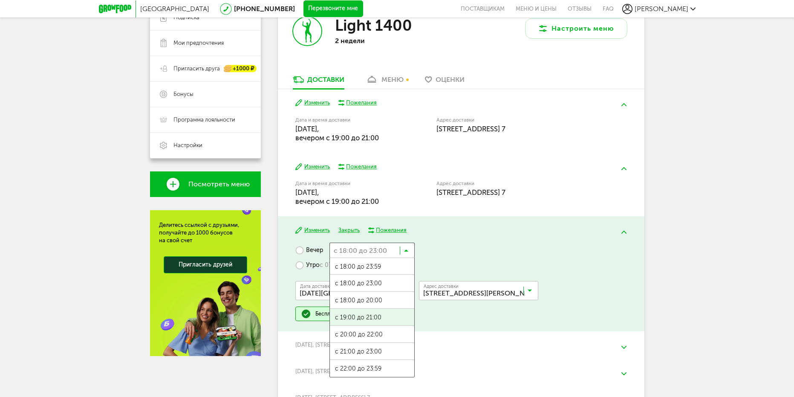
click at [397, 313] on ul "с 18:00 до 23:59 с 18:00 до 23:00 с 18:00 до 20:00 с 19:00 до 21:00 с 20:00 до …" at bounding box center [372, 318] width 85 height 120
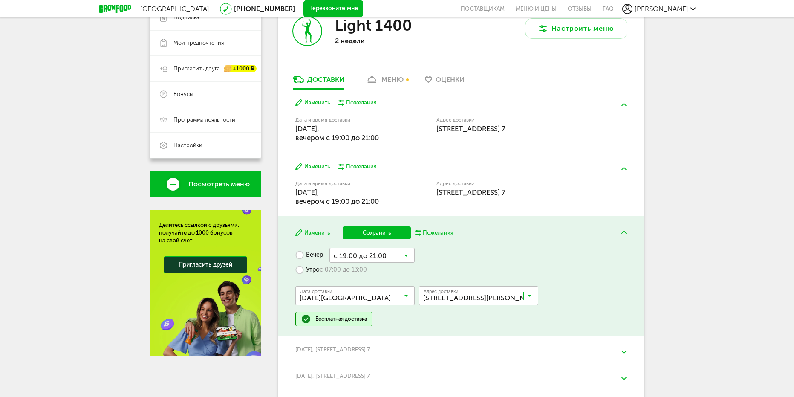
click at [394, 229] on button "Сохранить" at bounding box center [377, 232] width 68 height 13
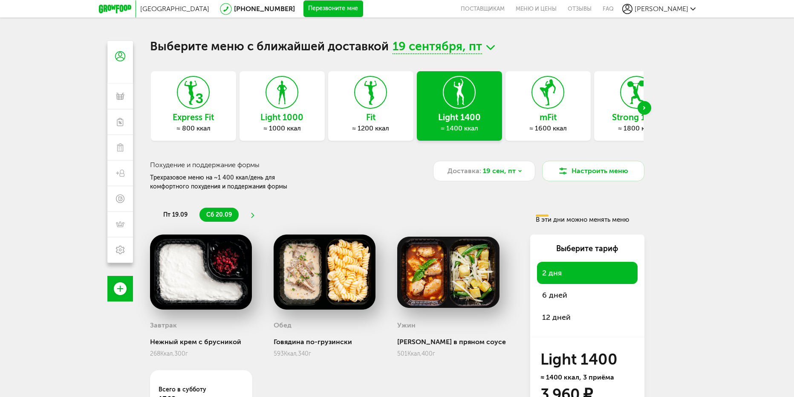
click at [644, 111] on div "Next slide" at bounding box center [645, 108] width 14 height 14
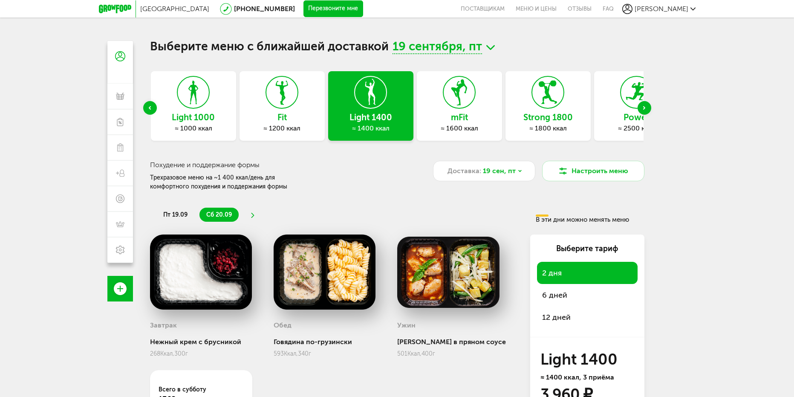
click at [645, 111] on div "Next slide" at bounding box center [645, 108] width 14 height 14
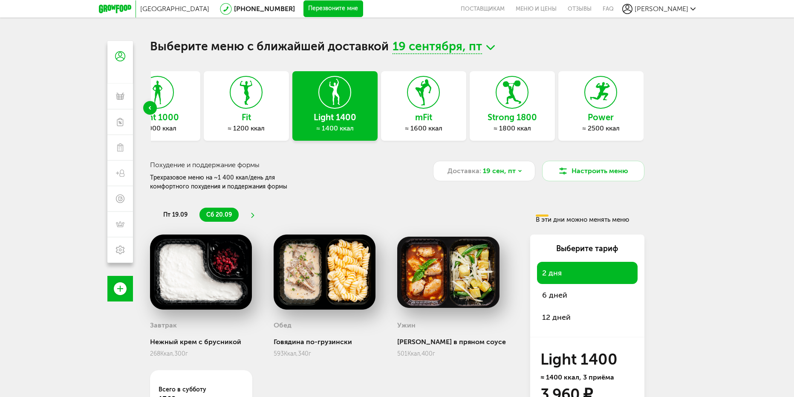
click at [98, 4] on div "Санкт-Петербург 8 (800) 555-21-78 Перезвоните мне поставщикам Меню и цены Отзыв…" at bounding box center [397, 8] width 794 height 17
click at [110, 8] on icon at bounding box center [115, 9] width 32 height 9
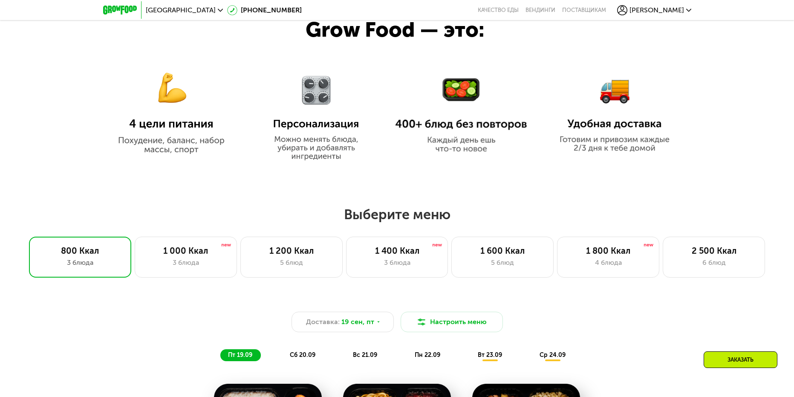
scroll to position [512, 0]
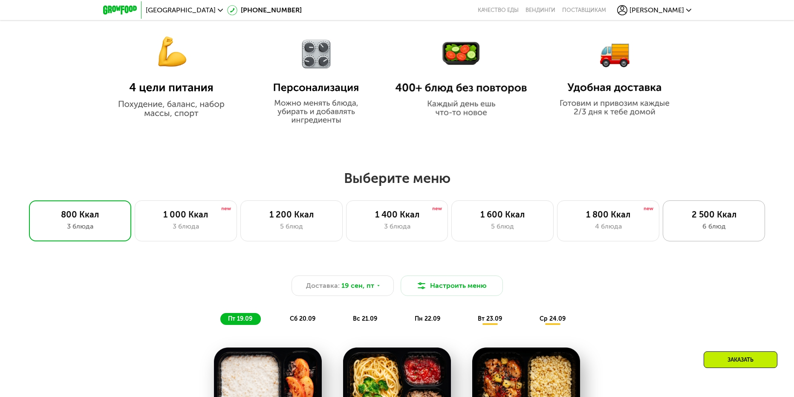
click at [739, 213] on div "2 500 Ккал" at bounding box center [714, 214] width 84 height 10
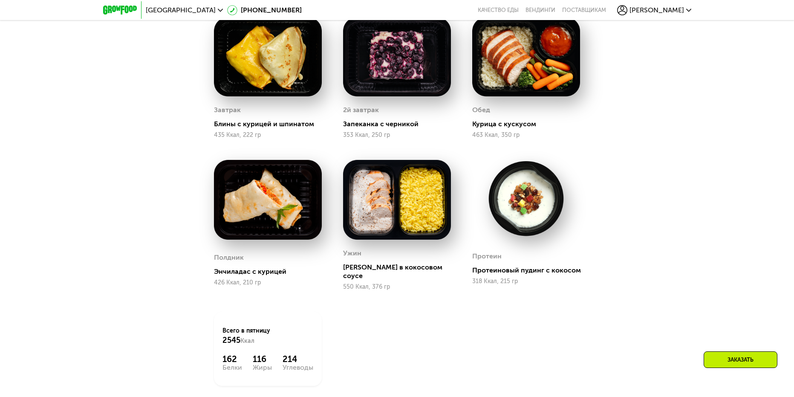
scroll to position [810, 0]
